Goal: Task Accomplishment & Management: Manage account settings

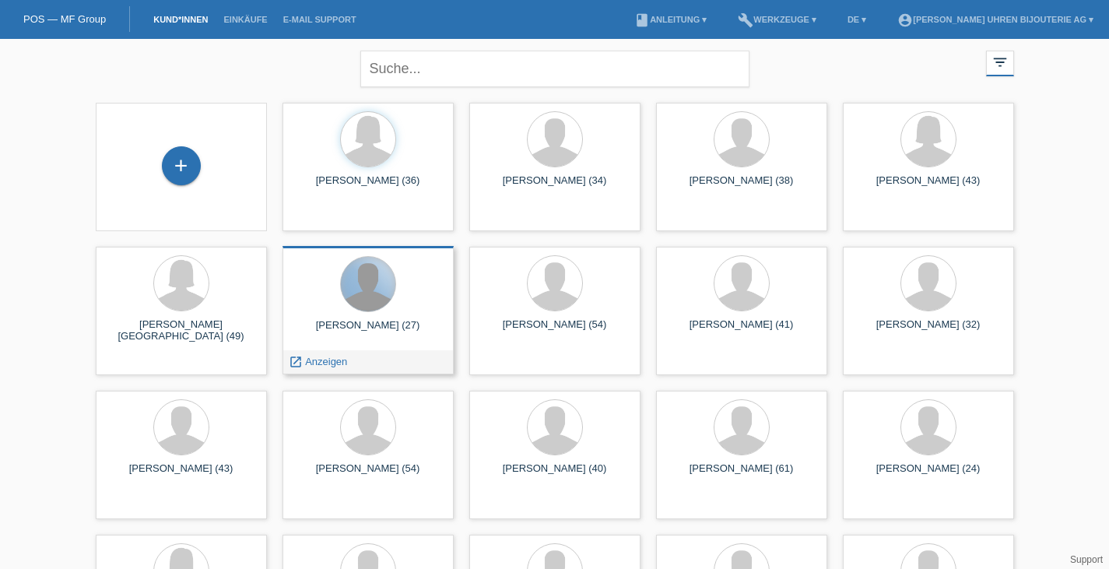
click at [380, 305] on div at bounding box center [368, 284] width 54 height 54
click at [328, 356] on span "Anzeigen" at bounding box center [326, 362] width 42 height 12
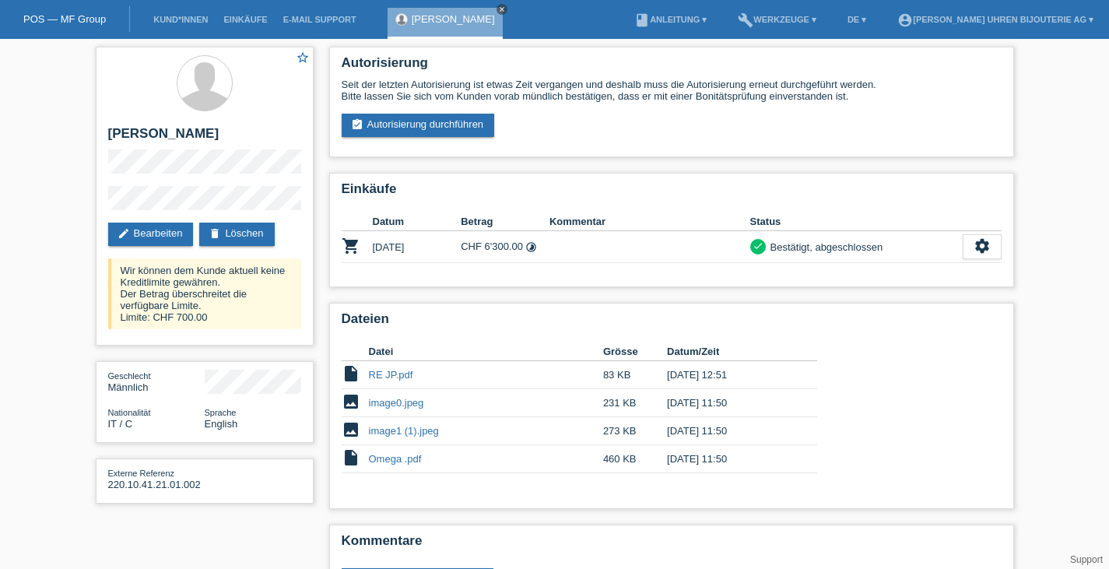
click at [498, 7] on icon "close" at bounding box center [502, 9] width 8 height 8
click at [98, 16] on link "POS — MF Group" at bounding box center [64, 19] width 83 height 12
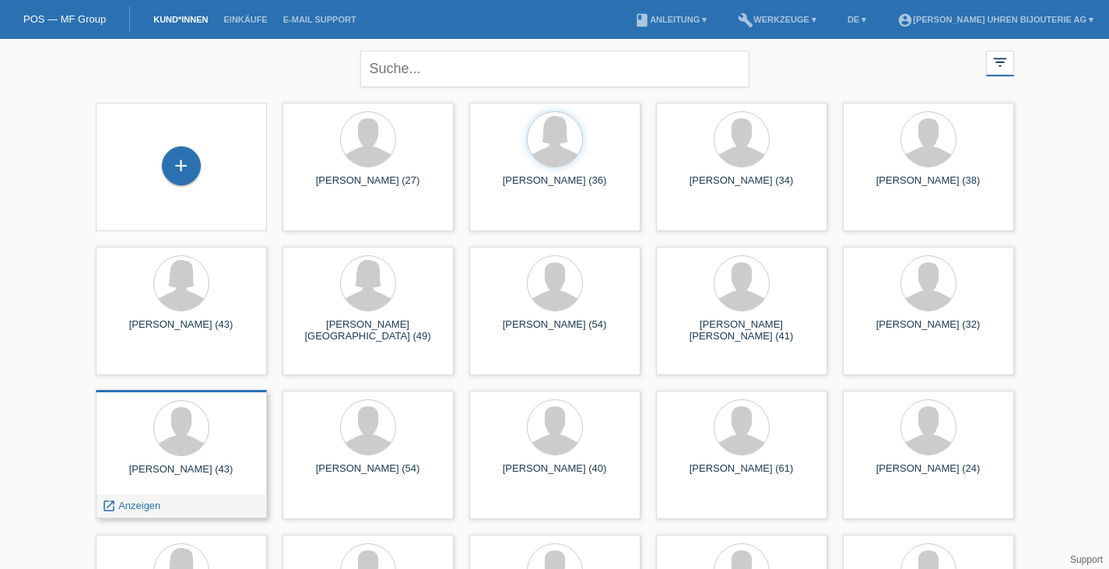
click at [216, 415] on div at bounding box center [181, 429] width 146 height 58
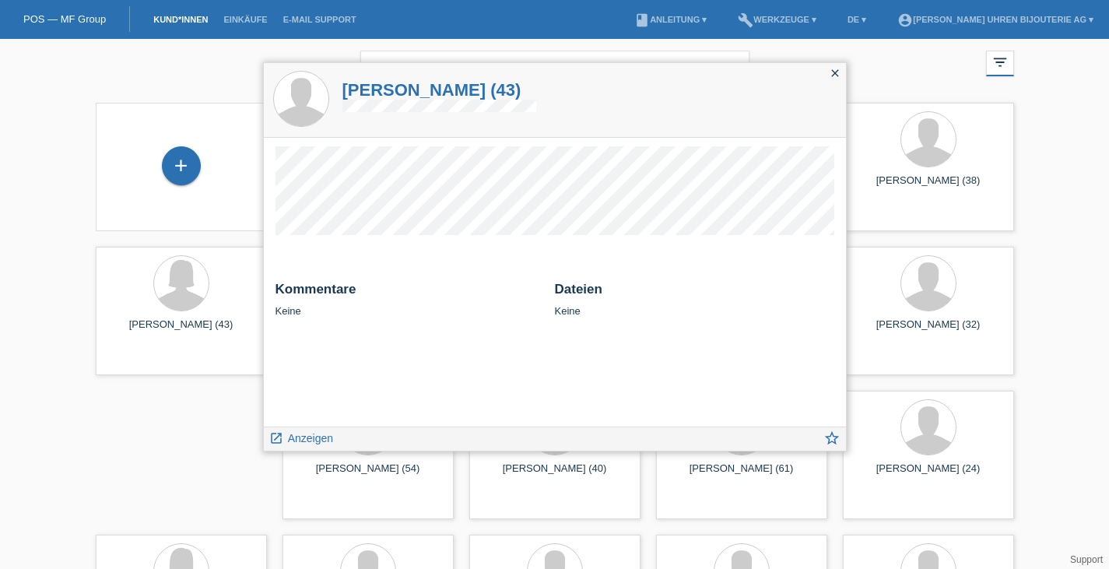
click at [834, 72] on icon "close" at bounding box center [835, 73] width 12 height 12
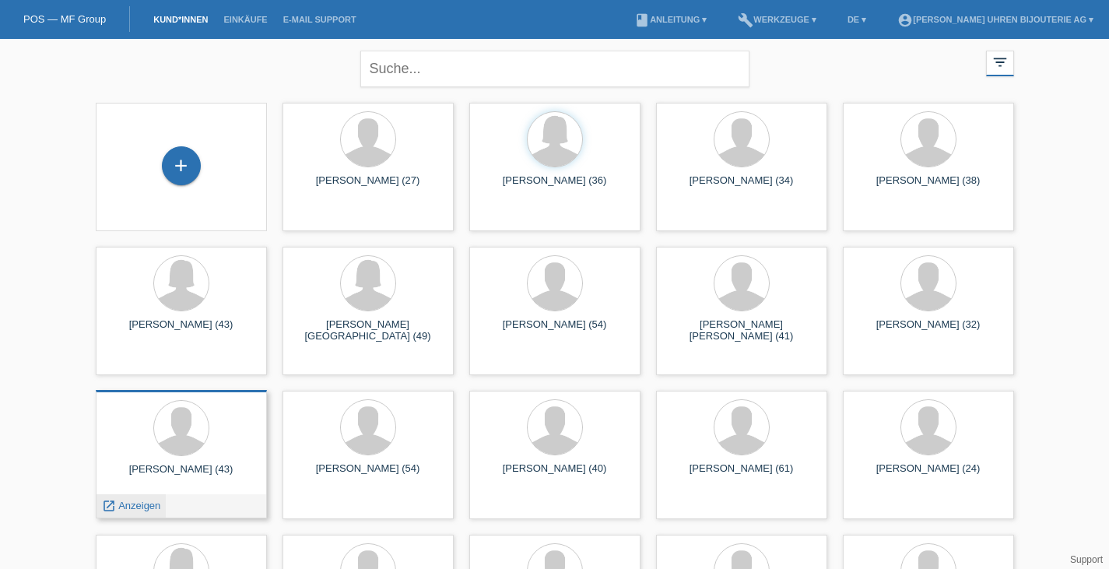
click at [131, 504] on span "Anzeigen" at bounding box center [139, 506] width 42 height 12
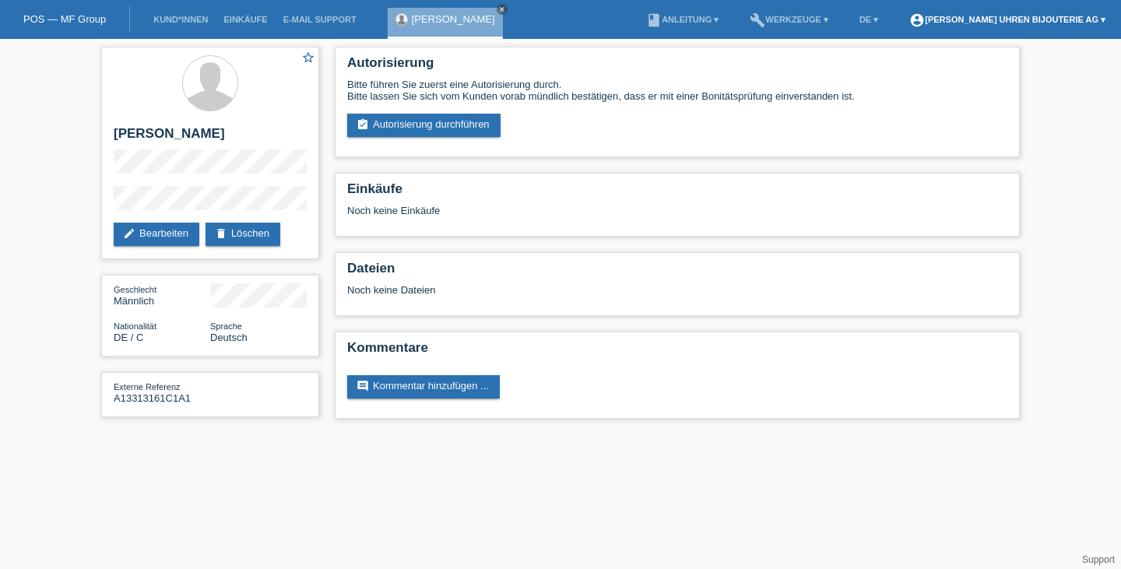
click at [901, 22] on link "account_circle [PERSON_NAME] Uhren Bijouterie AG ▾" at bounding box center [1007, 19] width 212 height 9
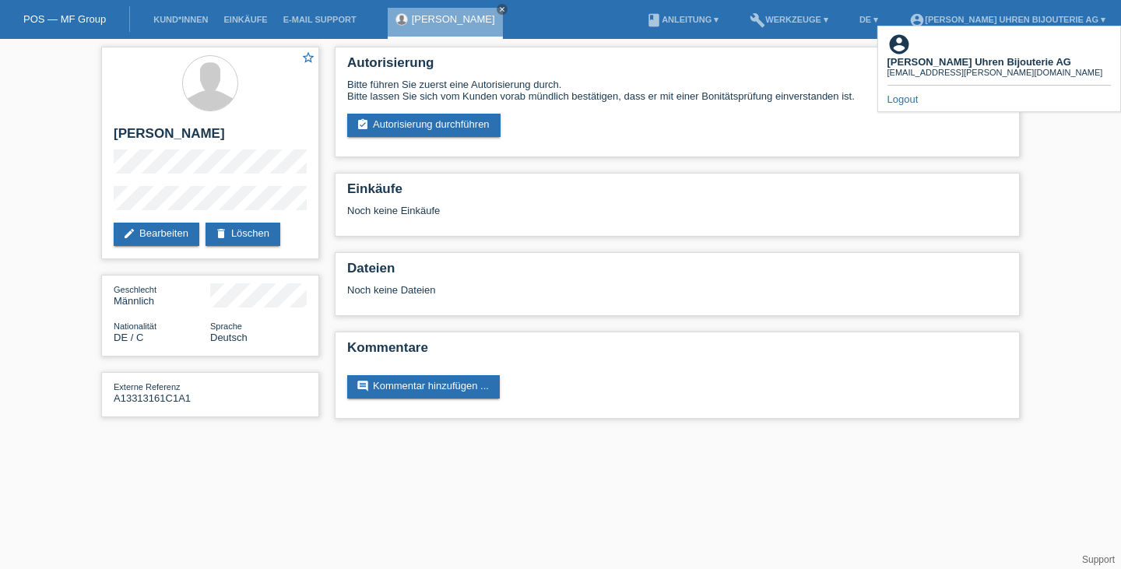
click at [903, 93] on link "Logout" at bounding box center [902, 99] width 31 height 12
